Goal: Use online tool/utility: Use online tool/utility

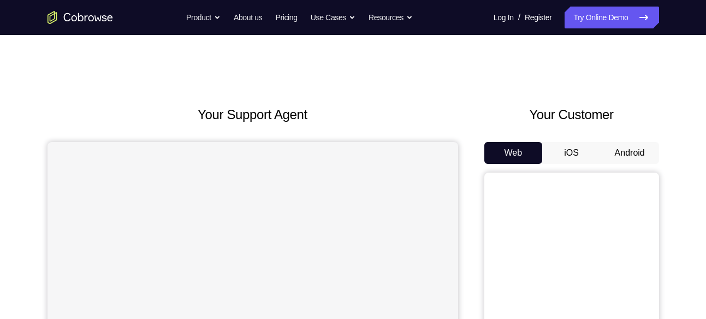
click at [641, 146] on button "Android" at bounding box center [630, 153] width 58 height 22
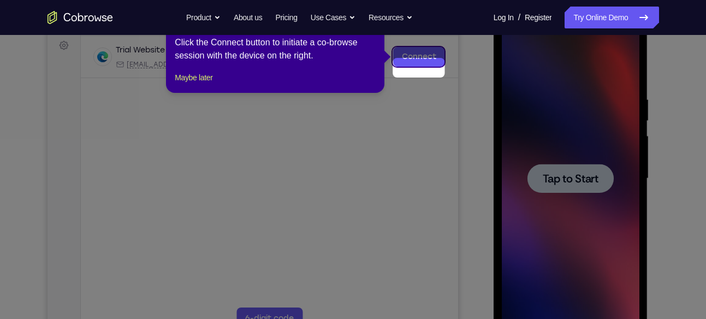
scroll to position [164, 0]
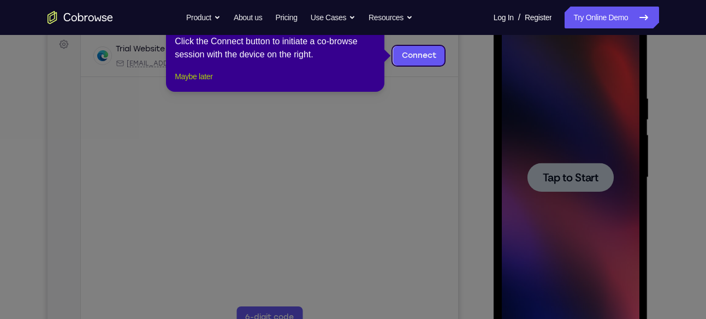
click at [206, 83] on button "Maybe later" at bounding box center [194, 76] width 38 height 13
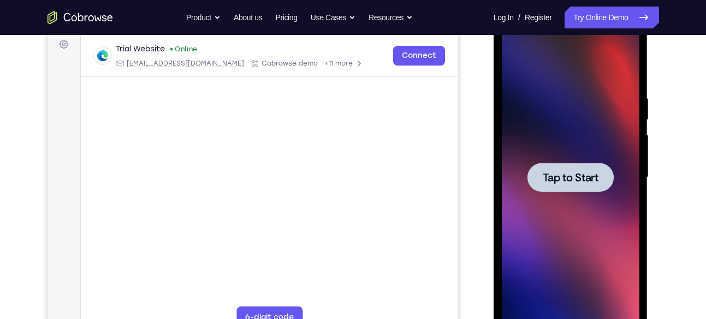
click at [607, 216] on div at bounding box center [571, 178] width 138 height 306
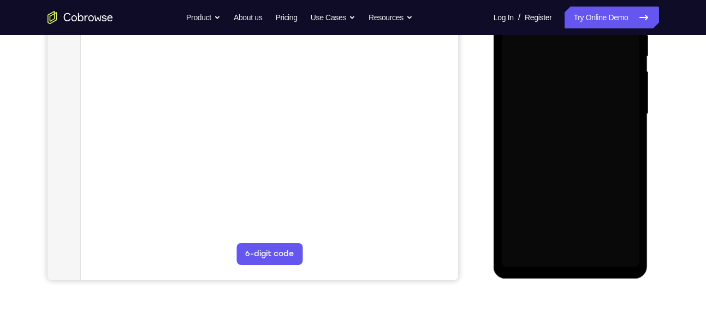
scroll to position [235, 0]
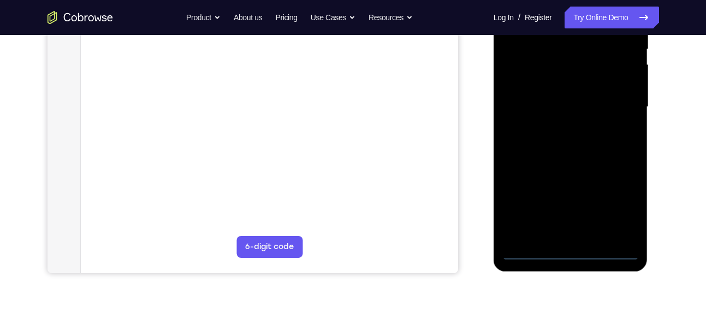
click at [570, 256] on div at bounding box center [571, 107] width 138 height 306
click at [619, 205] on div at bounding box center [571, 107] width 138 height 306
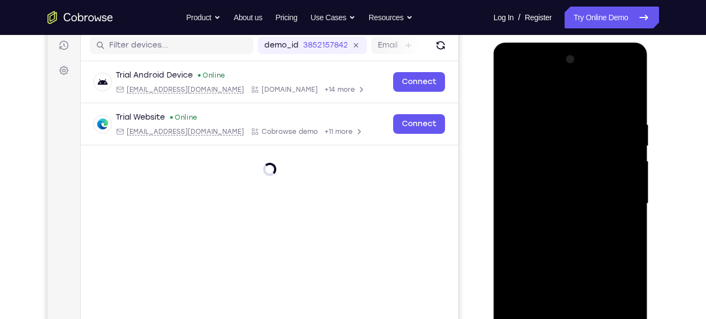
scroll to position [105, 0]
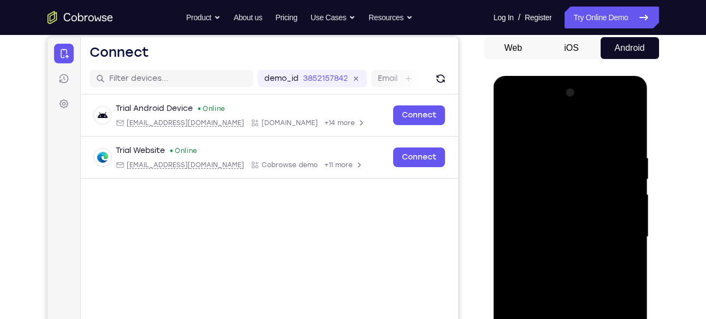
click at [562, 140] on div at bounding box center [571, 237] width 138 height 306
click at [615, 233] on div at bounding box center [571, 237] width 138 height 306
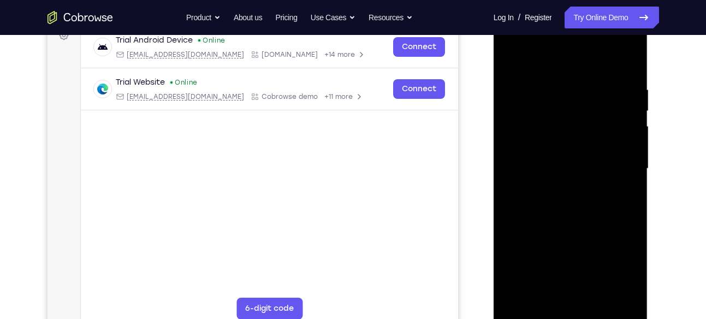
scroll to position [174, 0]
click at [559, 184] on div at bounding box center [571, 168] width 138 height 306
click at [574, 225] on div at bounding box center [571, 168] width 138 height 306
click at [574, 114] on div at bounding box center [571, 168] width 138 height 306
click at [579, 136] on div at bounding box center [571, 168] width 138 height 306
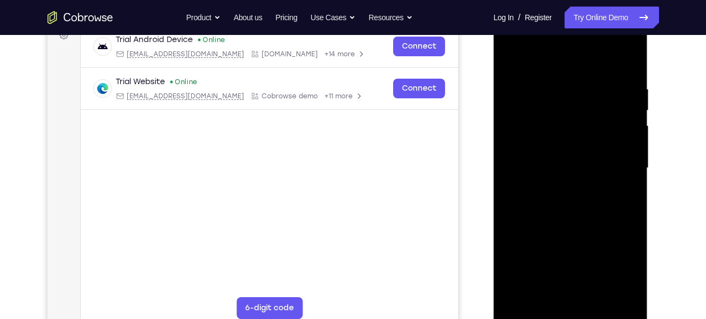
click at [513, 105] on div at bounding box center [571, 168] width 138 height 306
click at [518, 125] on div at bounding box center [571, 168] width 138 height 306
click at [539, 147] on div at bounding box center [571, 168] width 138 height 306
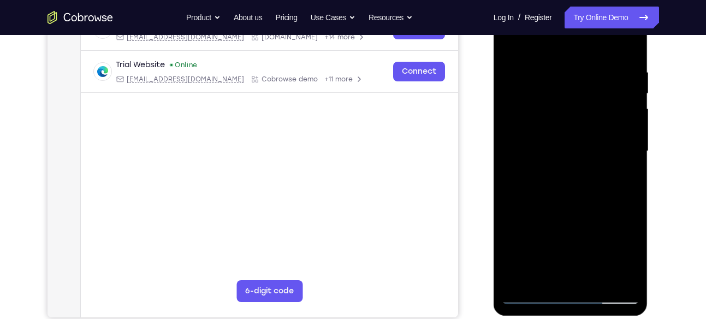
scroll to position [189, 0]
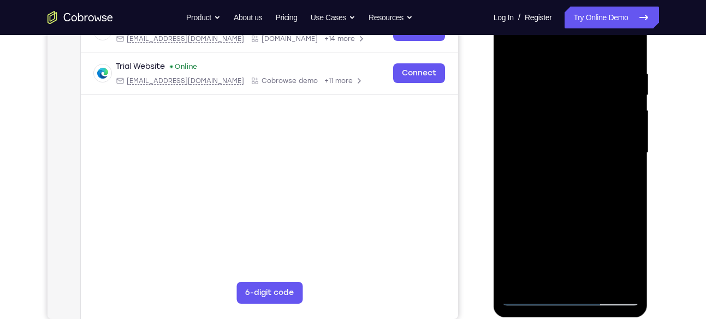
click at [554, 200] on div at bounding box center [571, 153] width 138 height 306
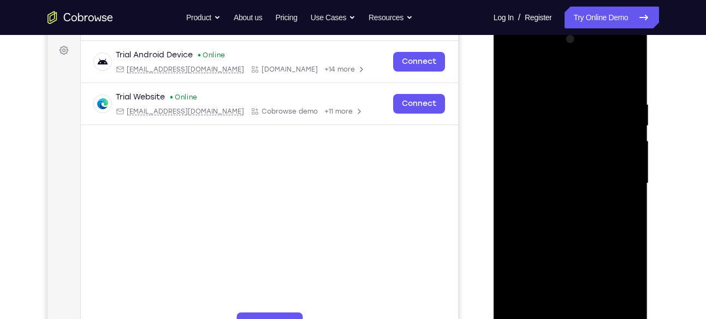
scroll to position [149, 0]
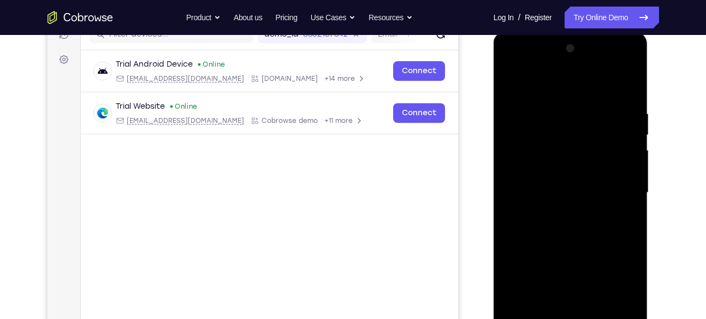
click at [551, 101] on div at bounding box center [571, 193] width 138 height 306
click at [634, 93] on div at bounding box center [571, 193] width 138 height 306
click at [624, 121] on div at bounding box center [571, 193] width 138 height 306
drag, startPoint x: 624, startPoint y: 121, endPoint x: 536, endPoint y: 127, distance: 88.2
click at [536, 127] on div at bounding box center [571, 193] width 138 height 306
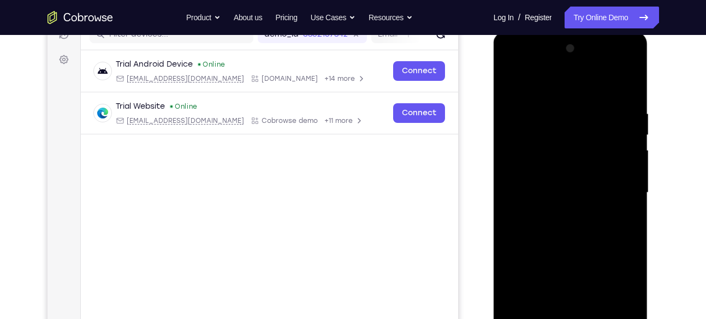
click at [633, 86] on div at bounding box center [571, 193] width 138 height 306
drag, startPoint x: 600, startPoint y: 122, endPoint x: 516, endPoint y: 113, distance: 84.7
click at [516, 113] on div at bounding box center [571, 193] width 138 height 306
drag, startPoint x: 606, startPoint y: 108, endPoint x: 493, endPoint y: 115, distance: 112.7
click at [494, 115] on div at bounding box center [571, 195] width 155 height 326
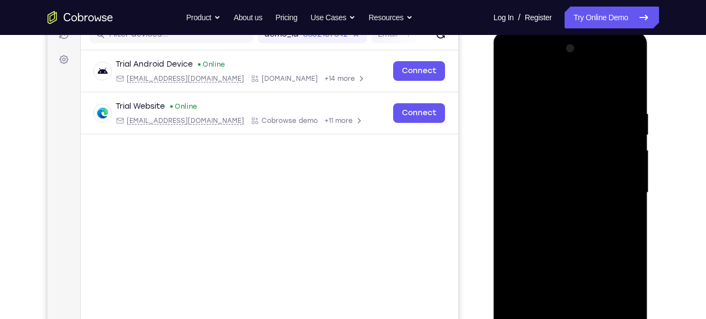
drag, startPoint x: 619, startPoint y: 113, endPoint x: 549, endPoint y: 108, distance: 70.6
click at [549, 108] on div at bounding box center [571, 193] width 138 height 306
drag, startPoint x: 603, startPoint y: 101, endPoint x: 520, endPoint y: 96, distance: 82.7
click at [520, 96] on div at bounding box center [571, 193] width 138 height 306
drag, startPoint x: 498, startPoint y: 98, endPoint x: 965, endPoint y: 129, distance: 468.1
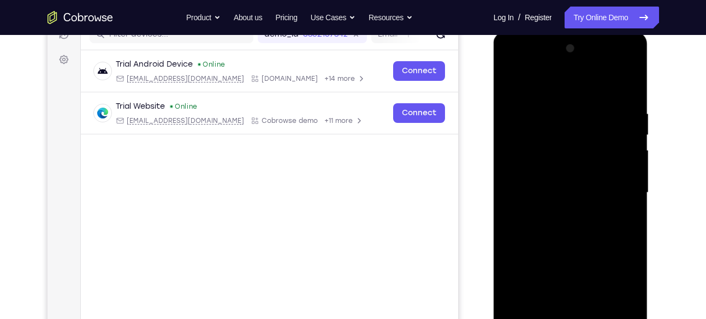
click at [494, 98] on html "Online web based iOS Simulators and Android Emulators. Run iPhone, iPad, Mobile…" at bounding box center [572, 196] width 156 height 328
click at [596, 107] on div at bounding box center [571, 193] width 138 height 306
click at [631, 84] on div at bounding box center [571, 193] width 138 height 306
drag, startPoint x: 619, startPoint y: 108, endPoint x: 515, endPoint y: 111, distance: 104.4
click at [515, 111] on div at bounding box center [571, 193] width 138 height 306
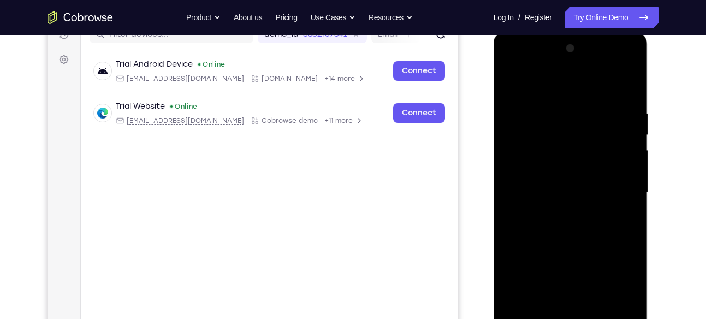
drag, startPoint x: 579, startPoint y: 111, endPoint x: 517, endPoint y: 111, distance: 62.3
click at [517, 111] on div at bounding box center [571, 193] width 138 height 306
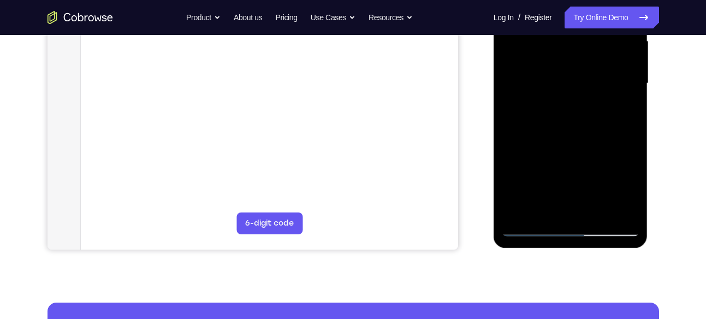
scroll to position [259, 0]
click at [601, 211] on div at bounding box center [571, 83] width 138 height 306
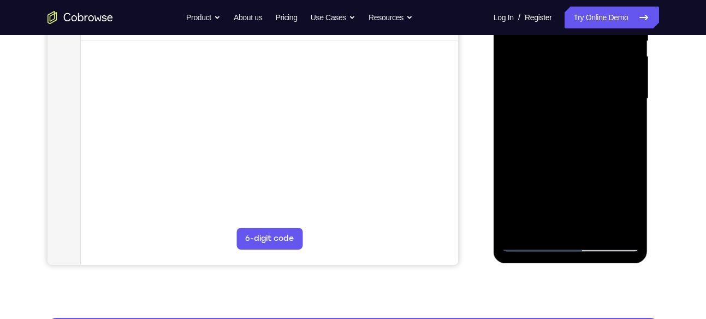
click at [581, 160] on div at bounding box center [571, 99] width 138 height 306
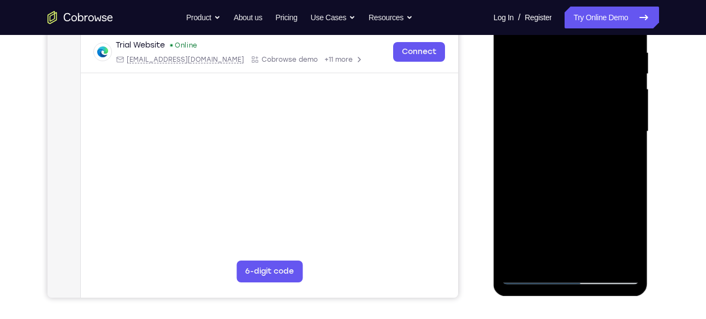
scroll to position [210, 0]
drag, startPoint x: 576, startPoint y: 144, endPoint x: 559, endPoint y: 205, distance: 63.0
click at [559, 205] on div at bounding box center [571, 132] width 138 height 306
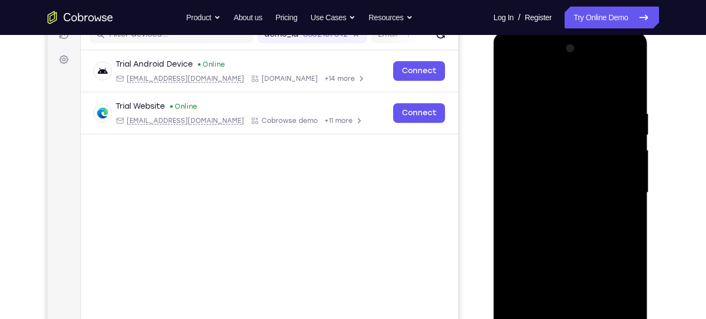
scroll to position [149, 0]
click at [514, 81] on div at bounding box center [571, 193] width 138 height 306
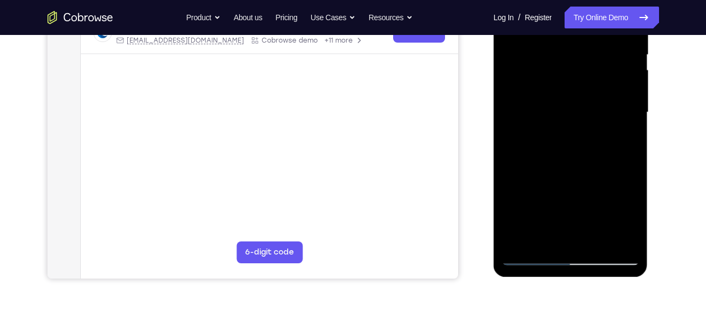
scroll to position [231, 0]
drag, startPoint x: 563, startPoint y: 36, endPoint x: 551, endPoint y: 81, distance: 46.2
click at [551, 81] on div at bounding box center [571, 111] width 138 height 306
click at [628, 124] on div at bounding box center [571, 111] width 138 height 306
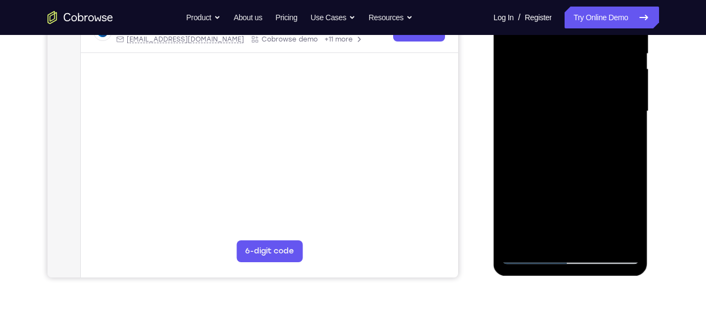
click at [628, 124] on div at bounding box center [571, 111] width 138 height 306
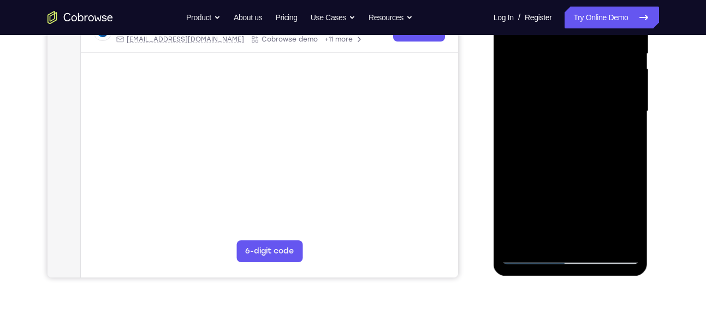
click at [628, 124] on div at bounding box center [571, 111] width 138 height 306
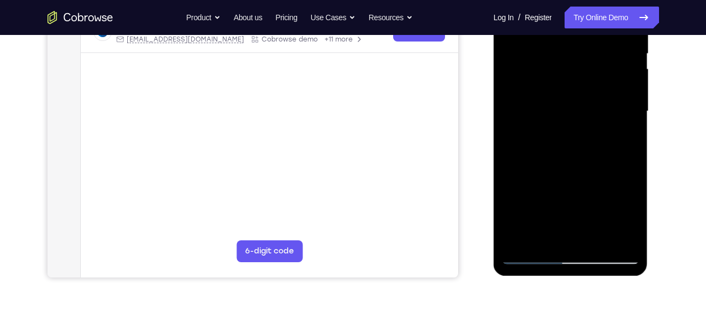
click at [628, 124] on div at bounding box center [571, 111] width 138 height 306
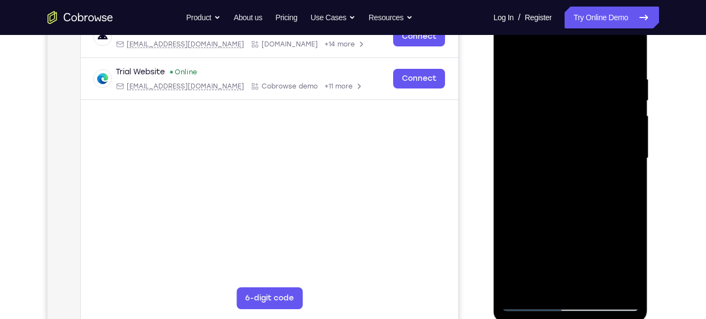
scroll to position [178, 0]
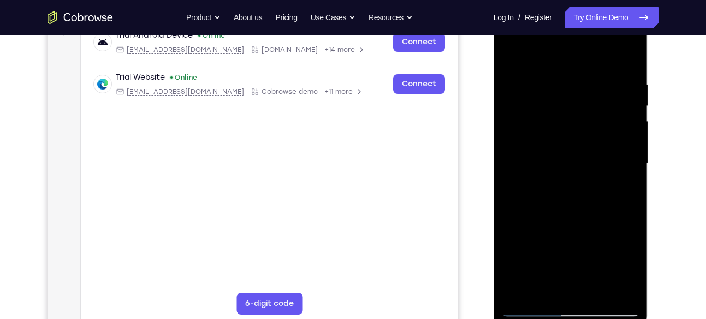
drag, startPoint x: 594, startPoint y: 131, endPoint x: 586, endPoint y: 173, distance: 43.4
click at [586, 173] on div at bounding box center [571, 164] width 138 height 306
click at [632, 219] on div at bounding box center [571, 164] width 138 height 306
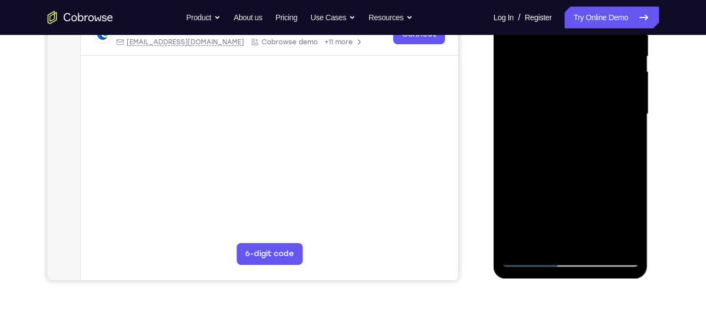
drag, startPoint x: 565, startPoint y: 161, endPoint x: 577, endPoint y: 86, distance: 75.3
click at [577, 86] on div at bounding box center [571, 114] width 138 height 306
drag, startPoint x: 558, startPoint y: 225, endPoint x: 580, endPoint y: 145, distance: 82.8
click at [580, 145] on div at bounding box center [571, 114] width 138 height 306
drag, startPoint x: 568, startPoint y: 151, endPoint x: 591, endPoint y: 100, distance: 56.0
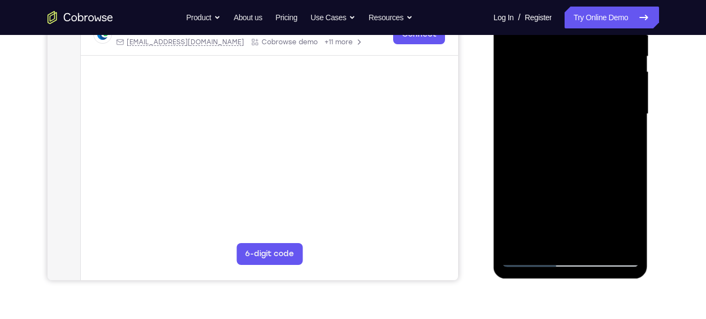
click at [591, 100] on div at bounding box center [571, 114] width 138 height 306
drag, startPoint x: 537, startPoint y: 191, endPoint x: 524, endPoint y: 115, distance: 76.5
click at [524, 115] on div at bounding box center [571, 114] width 138 height 306
drag, startPoint x: 544, startPoint y: 145, endPoint x: 575, endPoint y: 73, distance: 78.8
click at [575, 73] on div at bounding box center [571, 114] width 138 height 306
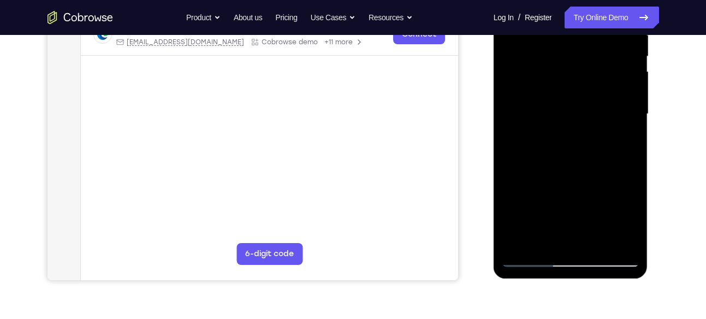
drag, startPoint x: 538, startPoint y: 172, endPoint x: 561, endPoint y: 74, distance: 100.0
click at [561, 74] on div at bounding box center [571, 114] width 138 height 306
click at [541, 241] on div at bounding box center [571, 114] width 138 height 306
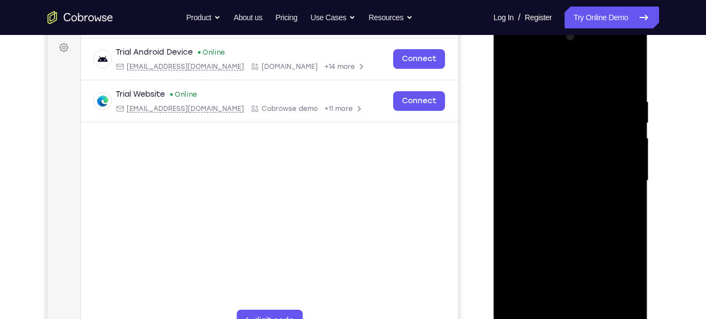
scroll to position [161, 0]
click at [570, 72] on div at bounding box center [571, 181] width 138 height 306
click at [570, 84] on div at bounding box center [571, 181] width 138 height 306
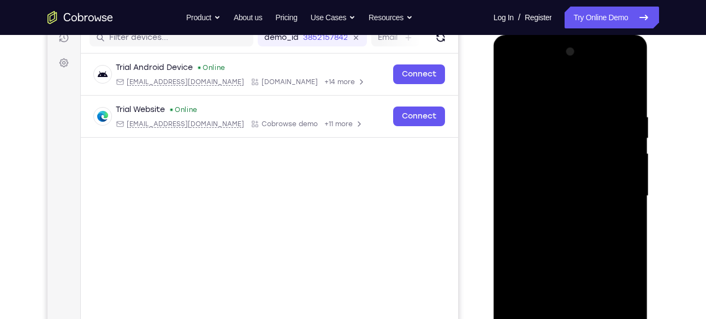
scroll to position [140, 0]
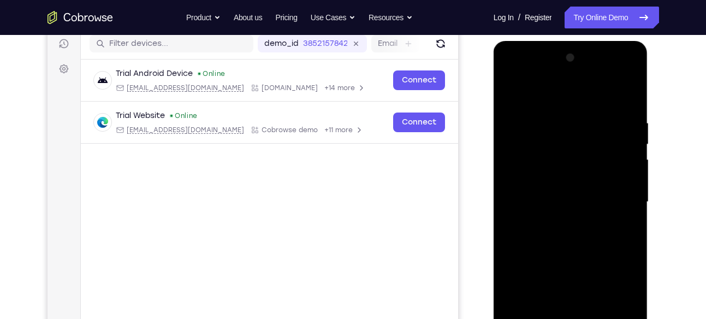
drag, startPoint x: 564, startPoint y: 116, endPoint x: 559, endPoint y: 233, distance: 117.0
click at [559, 233] on div at bounding box center [571, 202] width 138 height 306
click at [527, 120] on div at bounding box center [571, 202] width 138 height 306
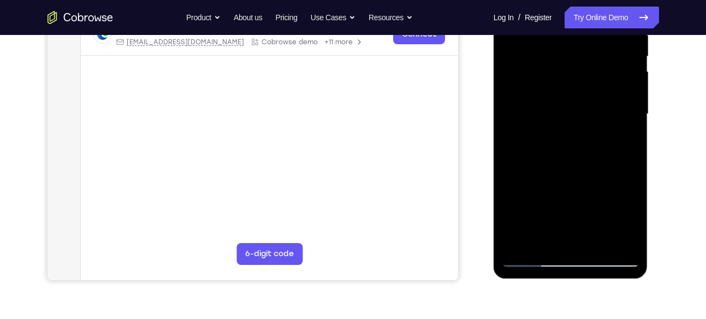
scroll to position [228, 0]
click at [540, 244] on div at bounding box center [571, 114] width 138 height 306
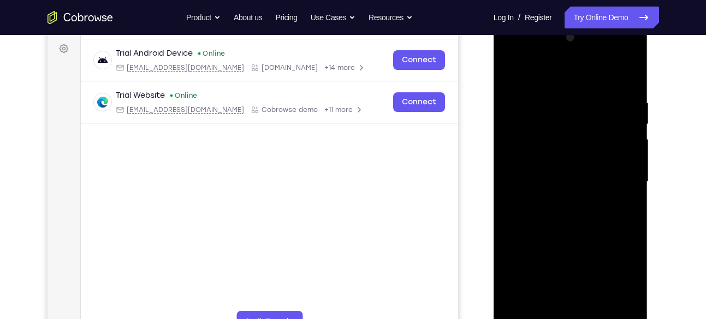
scroll to position [158, 0]
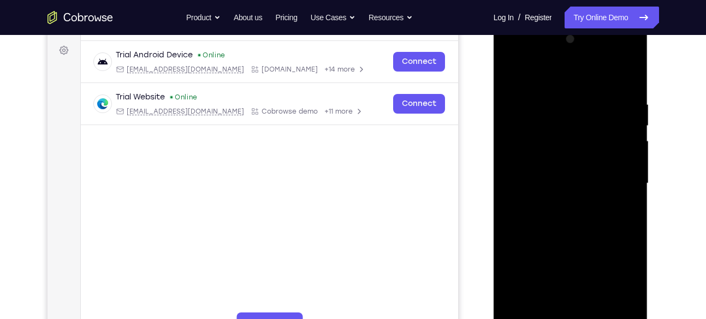
click at [585, 90] on div at bounding box center [571, 184] width 138 height 306
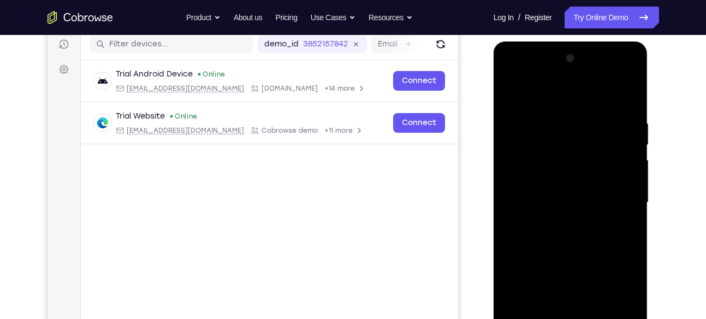
scroll to position [139, 0]
drag, startPoint x: 547, startPoint y: 155, endPoint x: 564, endPoint y: 90, distance: 67.0
click at [564, 90] on div at bounding box center [571, 203] width 138 height 306
drag, startPoint x: 553, startPoint y: 146, endPoint x: 574, endPoint y: 78, distance: 71.4
click at [574, 78] on div at bounding box center [571, 203] width 138 height 306
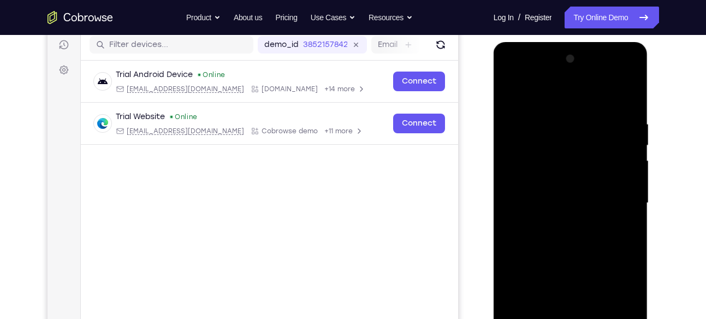
drag, startPoint x: 564, startPoint y: 146, endPoint x: 576, endPoint y: 97, distance: 50.5
click at [576, 97] on div at bounding box center [571, 203] width 138 height 306
drag, startPoint x: 578, startPoint y: 147, endPoint x: 582, endPoint y: 122, distance: 25.4
click at [582, 122] on div at bounding box center [571, 203] width 138 height 306
drag, startPoint x: 576, startPoint y: 143, endPoint x: 584, endPoint y: 117, distance: 27.0
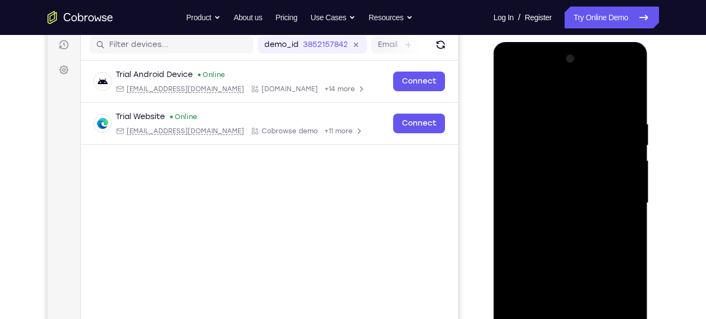
click at [584, 117] on div at bounding box center [571, 203] width 138 height 306
drag, startPoint x: 583, startPoint y: 115, endPoint x: 587, endPoint y: 107, distance: 9.3
click at [587, 107] on div at bounding box center [571, 203] width 138 height 306
drag, startPoint x: 575, startPoint y: 125, endPoint x: 586, endPoint y: 102, distance: 25.7
click at [586, 102] on div at bounding box center [571, 203] width 138 height 306
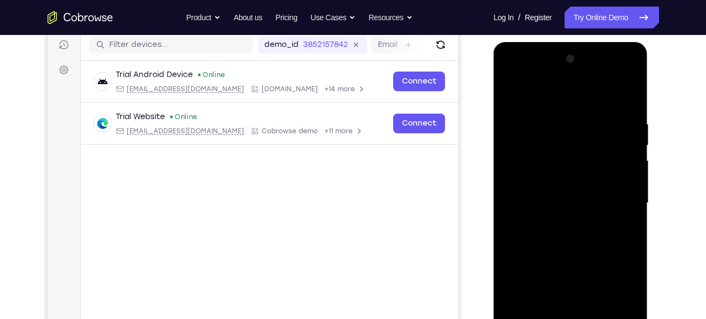
drag, startPoint x: 548, startPoint y: 154, endPoint x: 559, endPoint y: 110, distance: 45.0
click at [559, 110] on div at bounding box center [571, 203] width 138 height 306
drag, startPoint x: 556, startPoint y: 117, endPoint x: 562, endPoint y: 103, distance: 15.4
click at [562, 103] on div at bounding box center [571, 203] width 138 height 306
drag, startPoint x: 568, startPoint y: 103, endPoint x: 575, endPoint y: 96, distance: 9.7
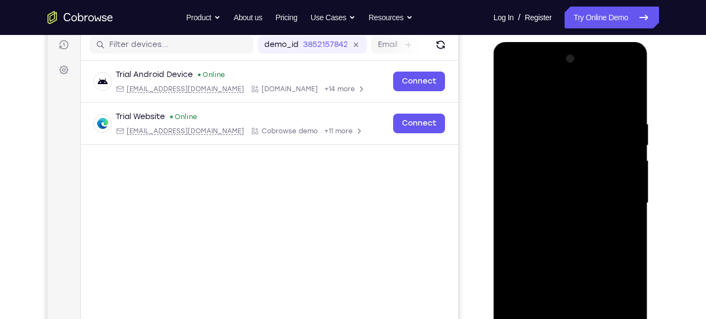
click at [575, 96] on div at bounding box center [571, 203] width 138 height 306
drag, startPoint x: 565, startPoint y: 149, endPoint x: 583, endPoint y: 104, distance: 48.1
click at [583, 104] on div at bounding box center [571, 203] width 138 height 306
click at [511, 93] on div at bounding box center [571, 203] width 138 height 306
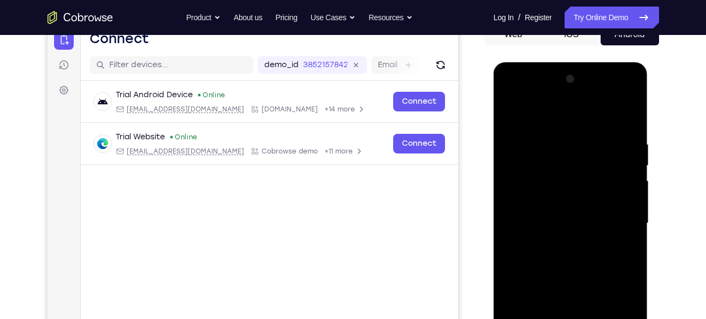
scroll to position [117, 0]
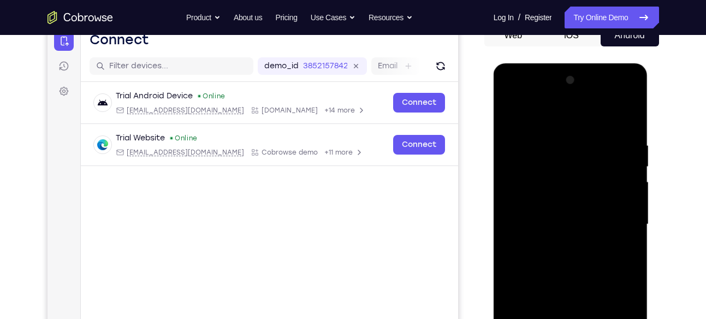
drag, startPoint x: 587, startPoint y: 134, endPoint x: 583, endPoint y: 166, distance: 31.9
click at [583, 166] on div at bounding box center [571, 225] width 138 height 306
click at [533, 137] on div at bounding box center [571, 225] width 138 height 306
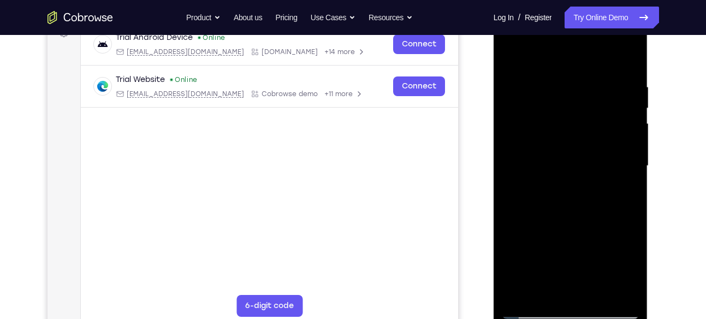
scroll to position [178, 0]
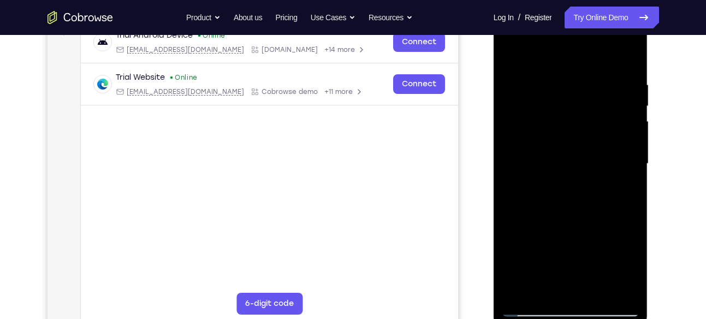
drag, startPoint x: 564, startPoint y: 152, endPoint x: 593, endPoint y: 78, distance: 79.2
click at [593, 78] on div at bounding box center [571, 164] width 138 height 306
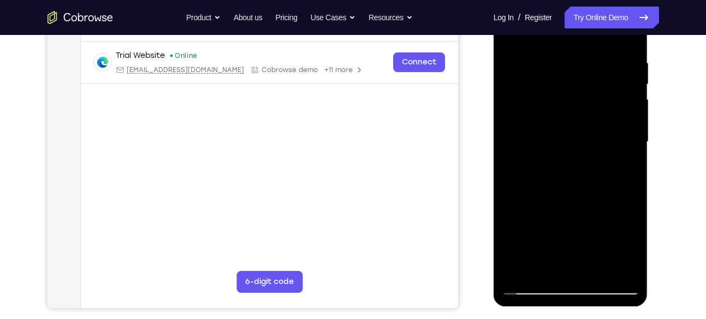
scroll to position [209, 0]
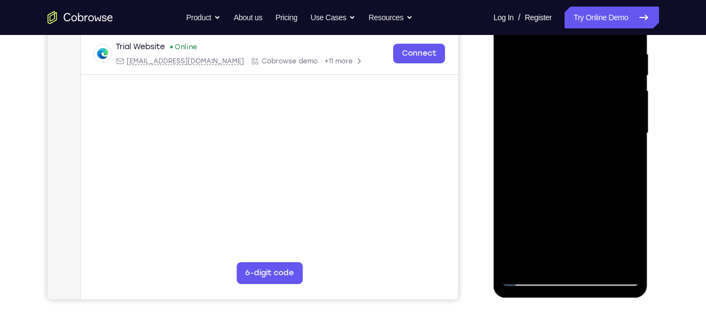
drag, startPoint x: 556, startPoint y: 131, endPoint x: 574, endPoint y: 78, distance: 55.8
click at [574, 78] on div at bounding box center [571, 133] width 138 height 306
drag, startPoint x: 556, startPoint y: 153, endPoint x: 583, endPoint y: 93, distance: 65.5
click at [583, 93] on div at bounding box center [571, 133] width 138 height 306
drag, startPoint x: 582, startPoint y: 104, endPoint x: 588, endPoint y: 92, distance: 13.9
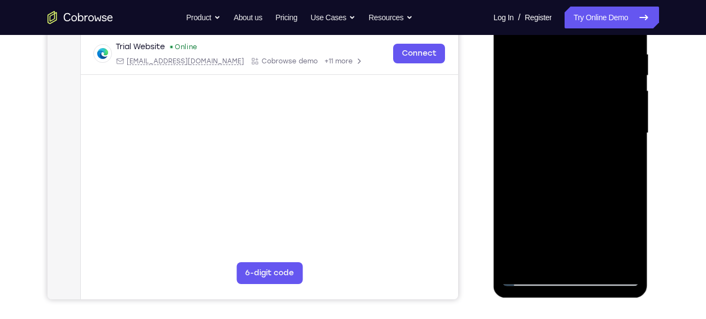
click at [588, 92] on div at bounding box center [571, 133] width 138 height 306
drag, startPoint x: 563, startPoint y: 158, endPoint x: 588, endPoint y: 103, distance: 60.9
click at [588, 103] on div at bounding box center [571, 133] width 138 height 306
drag, startPoint x: 570, startPoint y: 140, endPoint x: 605, endPoint y: 78, distance: 71.2
click at [605, 78] on div at bounding box center [571, 133] width 138 height 306
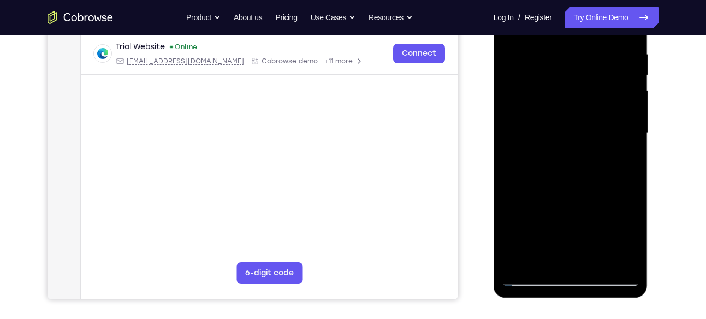
drag, startPoint x: 564, startPoint y: 152, endPoint x: 587, endPoint y: 97, distance: 59.8
click at [587, 97] on div at bounding box center [571, 133] width 138 height 306
drag, startPoint x: 550, startPoint y: 157, endPoint x: 573, endPoint y: 114, distance: 49.4
click at [573, 114] on div at bounding box center [571, 133] width 138 height 306
drag, startPoint x: 540, startPoint y: 161, endPoint x: 564, endPoint y: 121, distance: 46.6
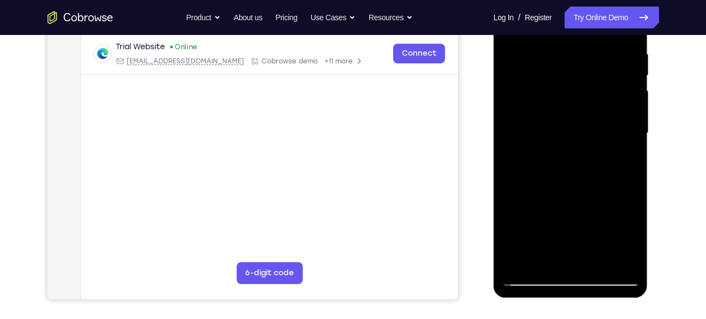
click at [564, 121] on div at bounding box center [571, 133] width 138 height 306
drag, startPoint x: 565, startPoint y: 147, endPoint x: 582, endPoint y: 111, distance: 39.8
click at [582, 111] on div at bounding box center [571, 133] width 138 height 306
drag, startPoint x: 557, startPoint y: 168, endPoint x: 606, endPoint y: 78, distance: 101.9
click at [606, 78] on div at bounding box center [571, 133] width 138 height 306
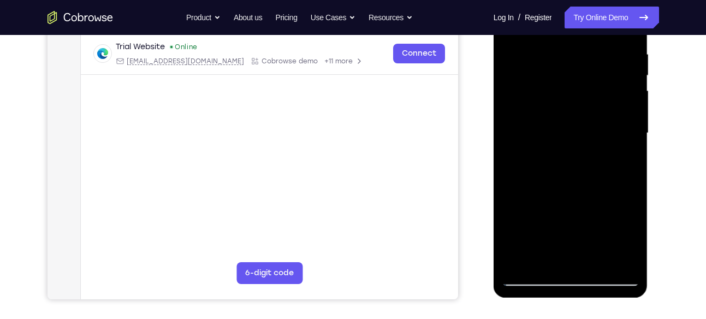
drag, startPoint x: 571, startPoint y: 149, endPoint x: 604, endPoint y: 86, distance: 71.6
click at [604, 86] on div at bounding box center [571, 133] width 138 height 306
drag, startPoint x: 568, startPoint y: 134, endPoint x: 591, endPoint y: 85, distance: 54.5
click at [591, 85] on div at bounding box center [571, 133] width 138 height 306
drag, startPoint x: 557, startPoint y: 156, endPoint x: 574, endPoint y: 104, distance: 54.4
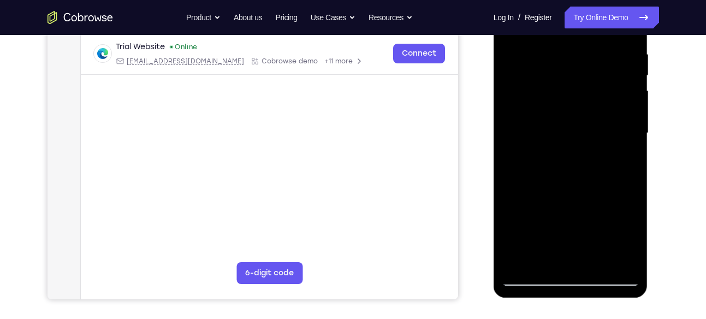
click at [574, 104] on div at bounding box center [571, 133] width 138 height 306
drag, startPoint x: 558, startPoint y: 130, endPoint x: 576, endPoint y: 99, distance: 35.5
click at [576, 99] on div at bounding box center [571, 133] width 138 height 306
drag, startPoint x: 560, startPoint y: 139, endPoint x: 583, endPoint y: 100, distance: 45.1
click at [583, 100] on div at bounding box center [571, 133] width 138 height 306
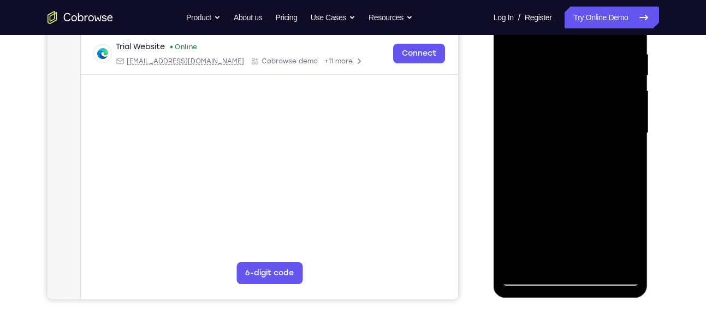
drag, startPoint x: 567, startPoint y: 109, endPoint x: 582, endPoint y: 84, distance: 29.9
click at [582, 84] on div at bounding box center [571, 133] width 138 height 306
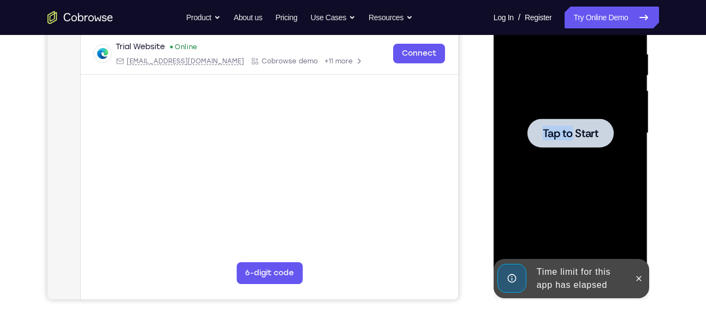
drag, startPoint x: 560, startPoint y: 162, endPoint x: 575, endPoint y: 126, distance: 39.2
click at [575, 126] on div "Tap to Start" at bounding box center [571, 133] width 138 height 306
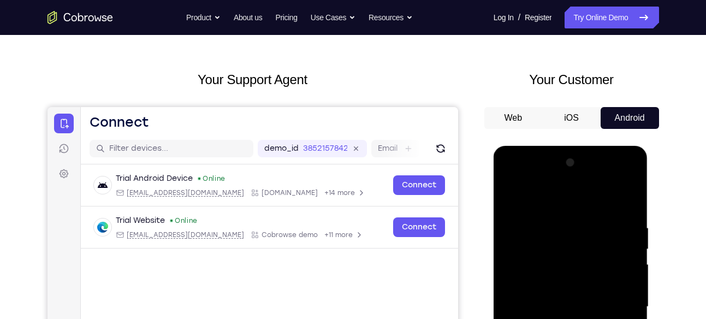
scroll to position [34, 0]
